Goal: Contribute content

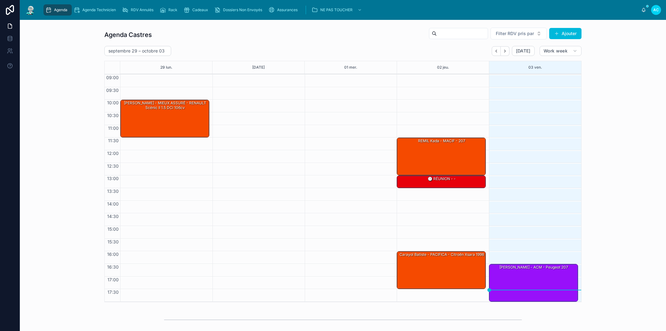
click at [610, 212] on div "Agenda Castres Filter RDV pris par Ajouter [DATE] – [DATE] [DATE] Work week 29 …" at bounding box center [343, 165] width 636 height 280
click at [557, 270] on div "[PERSON_NAME] - ACM - Peugeot 207" at bounding box center [533, 267] width 87 height 6
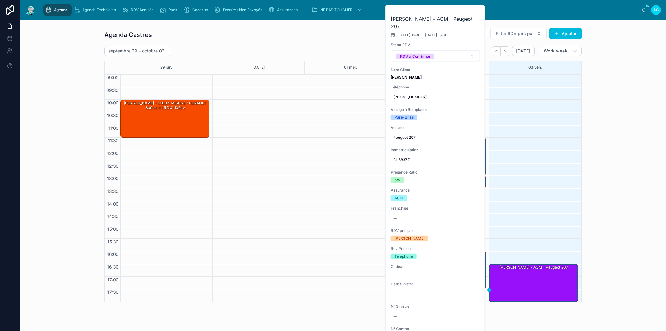
click at [0, 0] on icon at bounding box center [0, 0] width 0 height 0
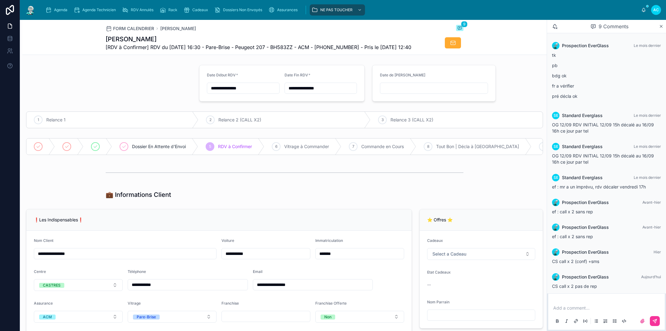
scroll to position [29, 0]
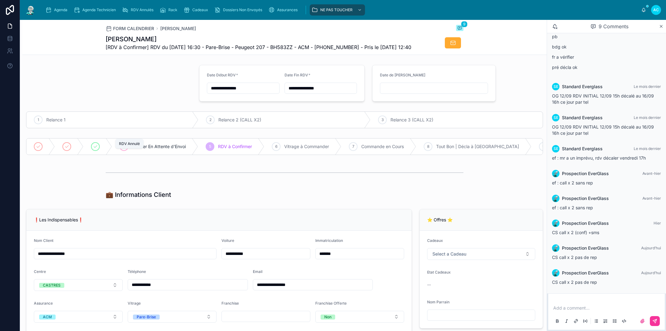
click at [99, 151] on div at bounding box center [95, 146] width 9 height 9
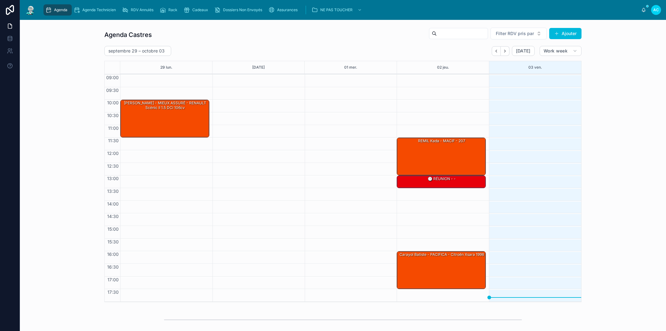
click at [207, 9] on span "Cadeaux" at bounding box center [200, 9] width 16 height 5
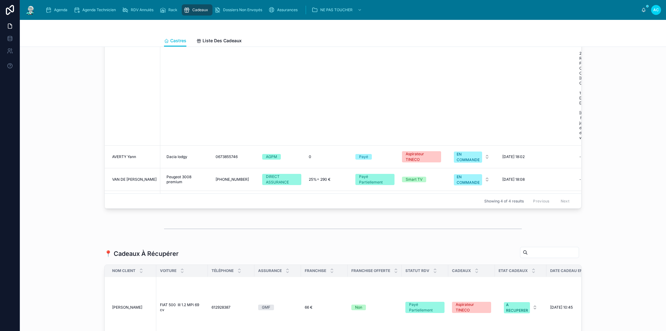
scroll to position [27, 0]
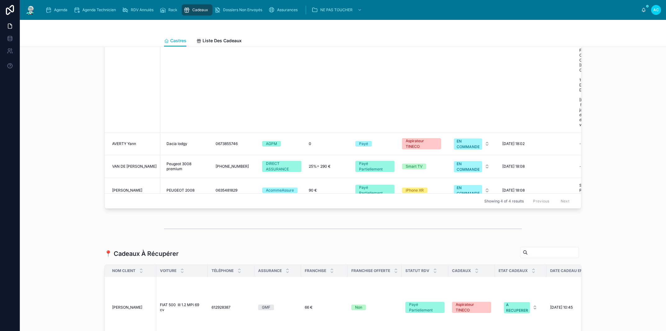
click at [179, 188] on span "PEUGEOT 2008" at bounding box center [180, 190] width 28 height 5
click at [294, 233] on div at bounding box center [343, 229] width 358 height 16
click at [279, 188] on div "AcommeAssure" at bounding box center [280, 191] width 28 height 6
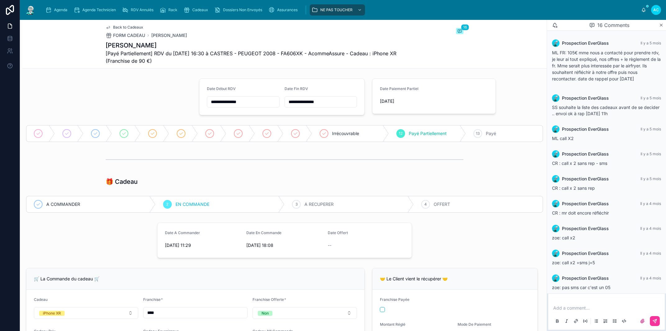
scroll to position [284, 0]
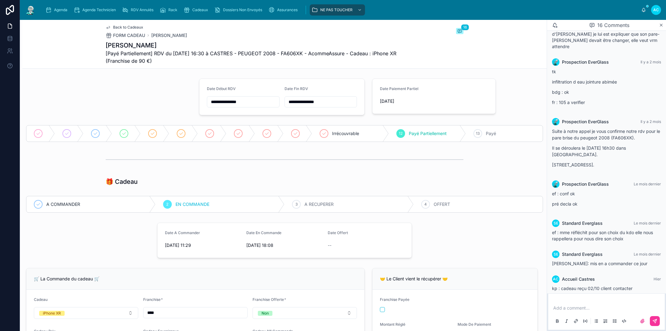
click at [435, 207] on span "OFFERT" at bounding box center [441, 204] width 16 height 6
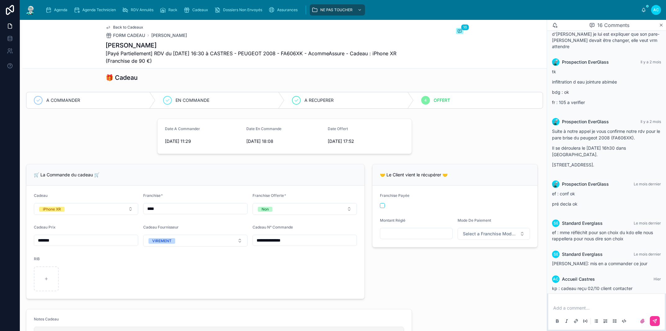
scroll to position [106, 0]
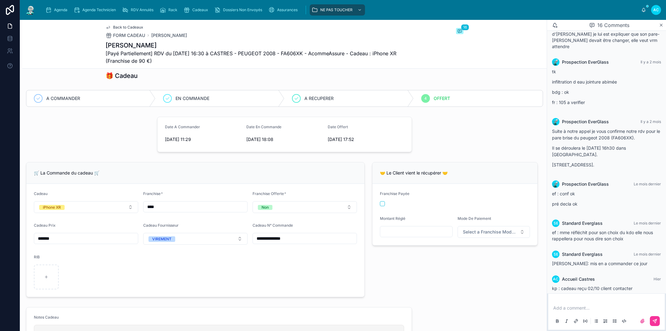
click at [380, 202] on button "button" at bounding box center [382, 203] width 5 height 5
drag, startPoint x: 401, startPoint y: 228, endPoint x: 391, endPoint y: 266, distance: 39.0
click at [401, 229] on input "text" at bounding box center [416, 231] width 72 height 9
type input "******"
click at [485, 232] on span "Select a Franchise Mode De Paiement" at bounding box center [490, 232] width 55 height 6
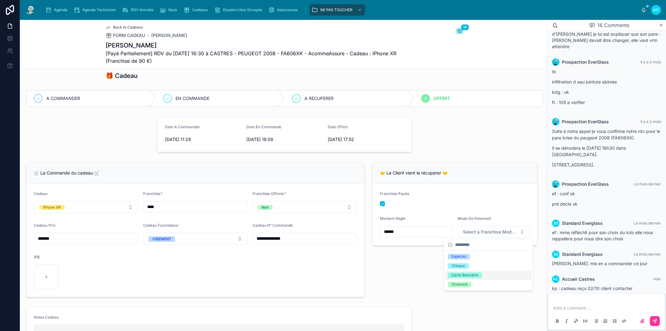
click at [465, 277] on div "Carte Bancaire" at bounding box center [464, 275] width 27 height 6
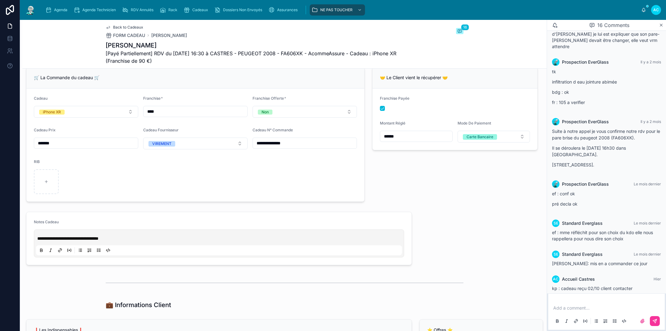
scroll to position [177, 0]
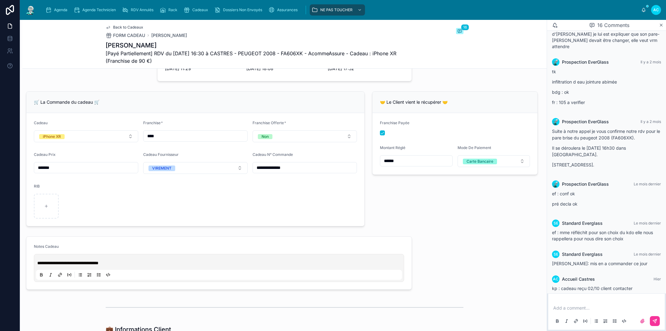
click at [579, 306] on p at bounding box center [607, 308] width 109 height 6
click at [553, 308] on span "**********" at bounding box center [581, 308] width 57 height 4
click at [657, 320] on icon at bounding box center [654, 321] width 5 height 5
